Goal: Find specific page/section: Find specific page/section

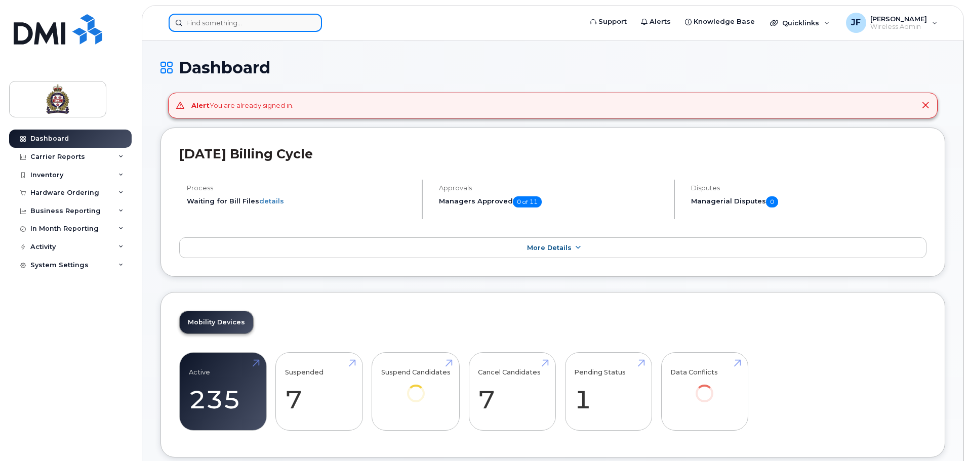
click at [243, 27] on input at bounding box center [245, 23] width 153 height 18
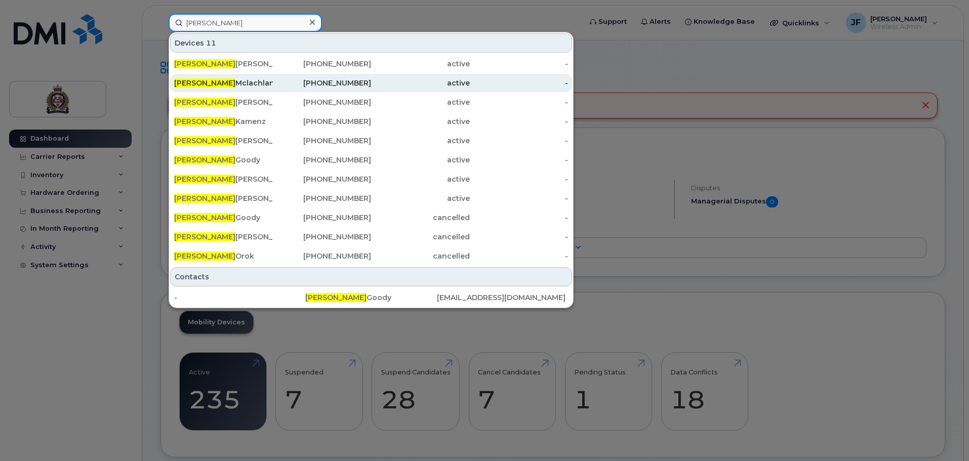
type input "andrew"
click at [243, 80] on div "Andrew Mclachlan" at bounding box center [223, 83] width 99 height 10
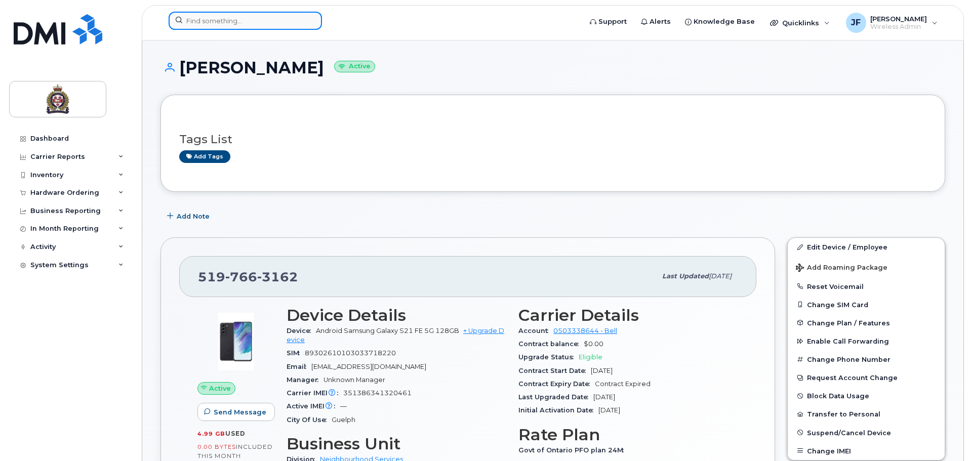
click at [202, 16] on input at bounding box center [245, 21] width 153 height 18
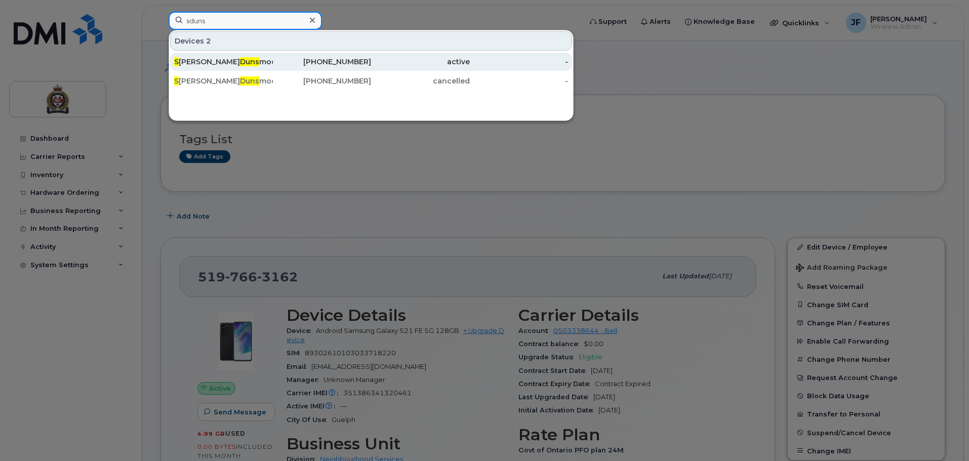
type input "sduns"
click at [226, 65] on div "S hawn Duns moor" at bounding box center [223, 62] width 99 height 10
